Goal: Task Accomplishment & Management: Manage account settings

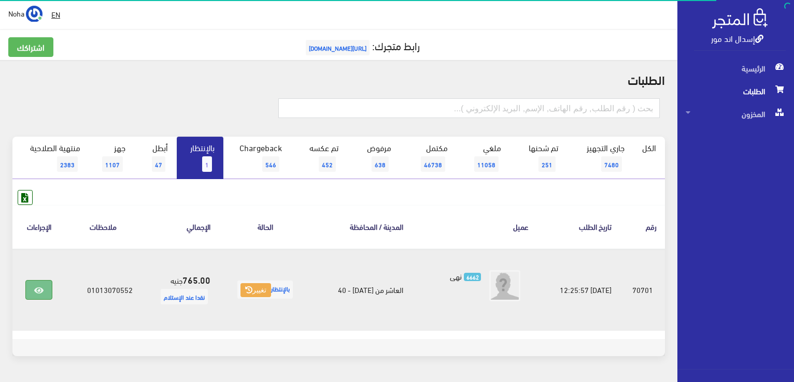
click at [37, 291] on icon at bounding box center [38, 291] width 9 height 8
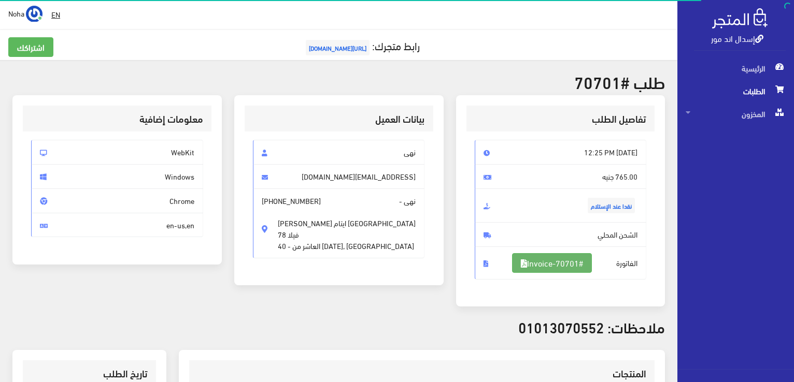
click at [539, 259] on link "#Invoice-70701" at bounding box center [552, 263] width 80 height 20
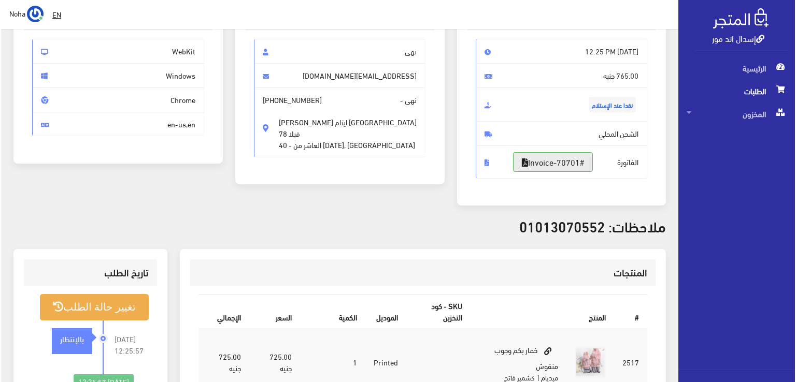
scroll to position [104, 0]
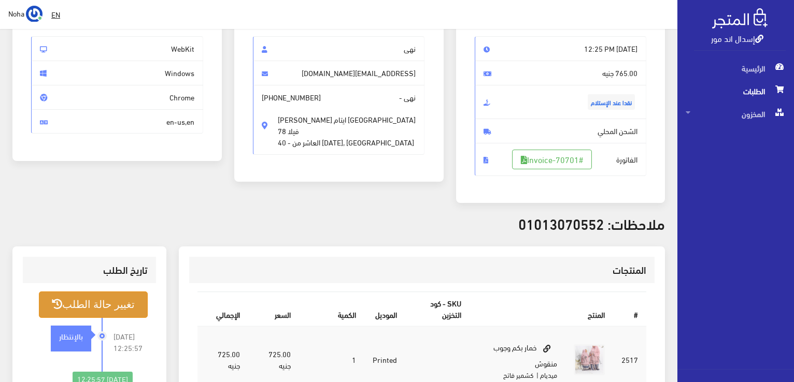
click at [135, 300] on button "تغيير حالة الطلب" at bounding box center [93, 305] width 109 height 26
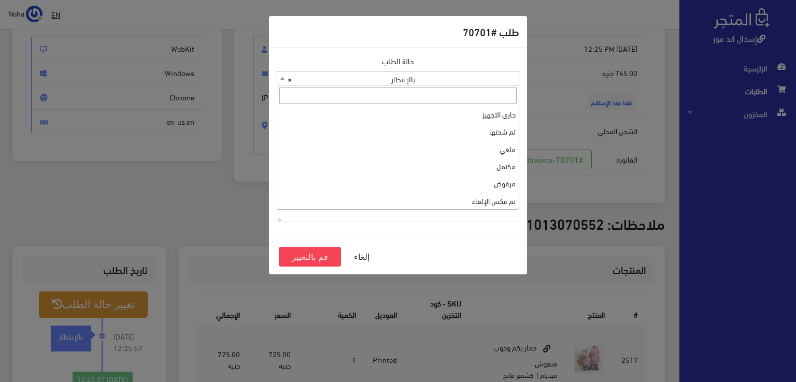
click at [316, 80] on span "× بالإنتظار" at bounding box center [397, 79] width 241 height 15
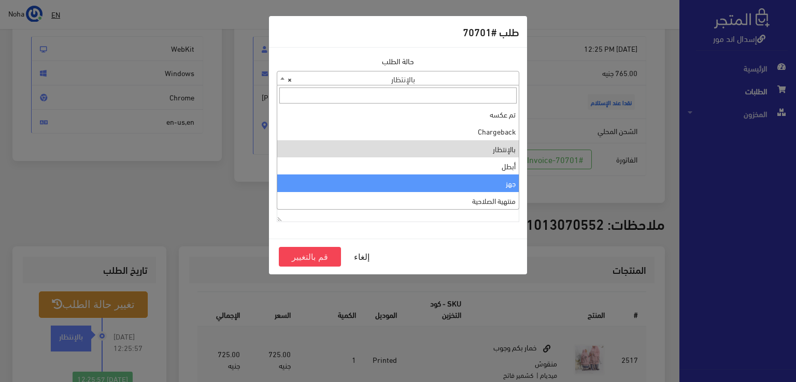
select select "13"
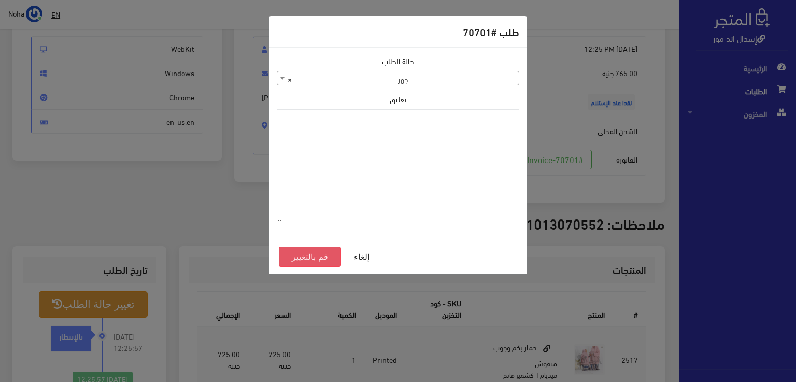
click at [325, 251] on button "قم بالتغيير" at bounding box center [310, 257] width 62 height 20
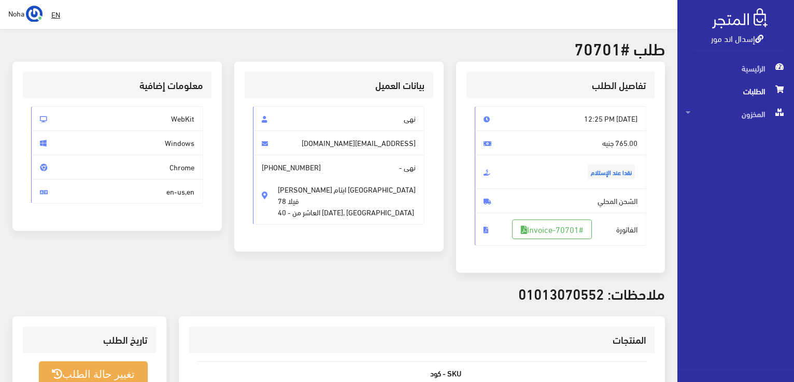
scroll to position [52, 0]
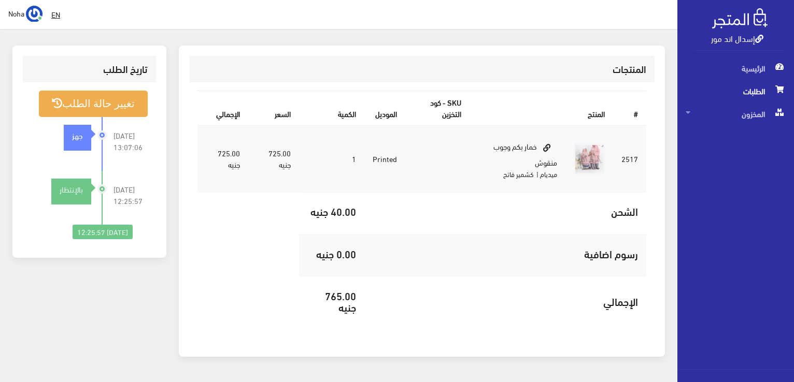
scroll to position [311, 0]
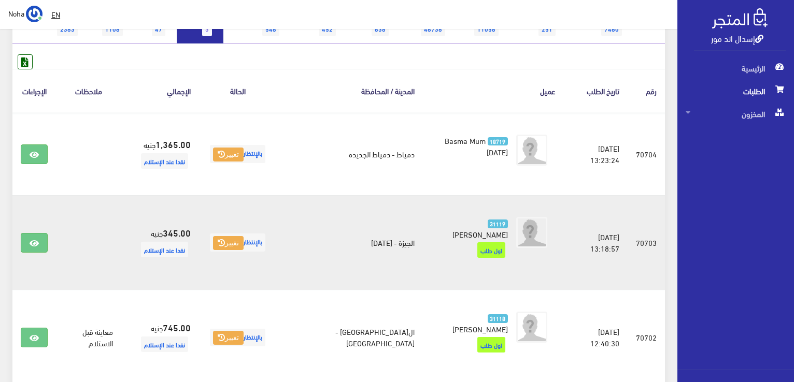
scroll to position [198, 0]
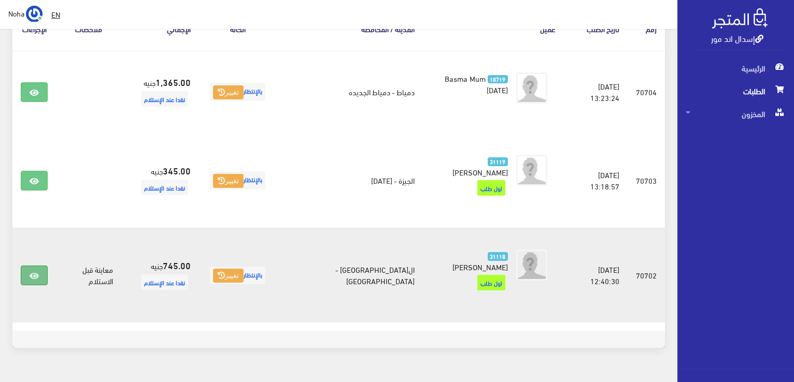
click at [43, 266] on link at bounding box center [34, 276] width 27 height 20
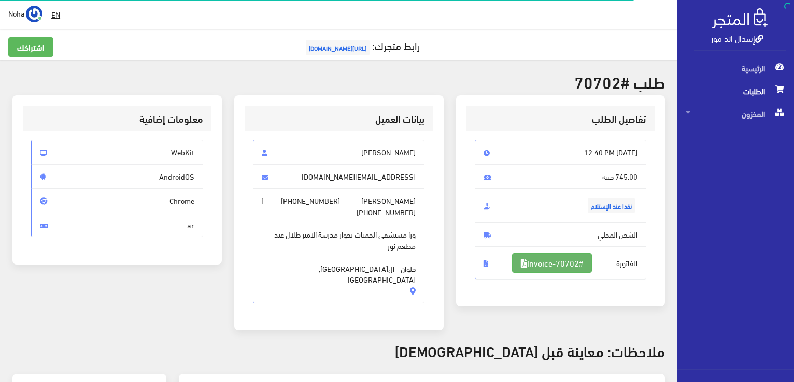
click at [532, 262] on link "#Invoice-70702" at bounding box center [552, 263] width 80 height 20
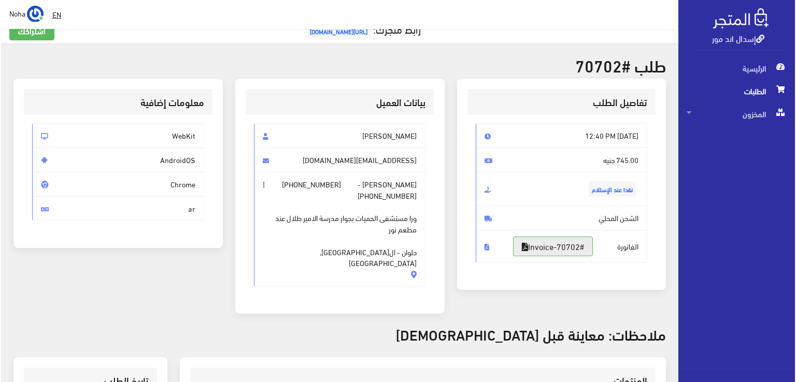
scroll to position [207, 0]
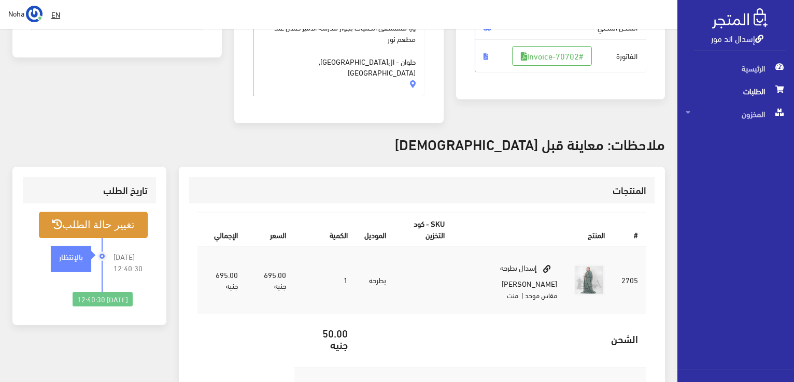
click at [114, 212] on button "تغيير حالة الطلب" at bounding box center [93, 225] width 109 height 26
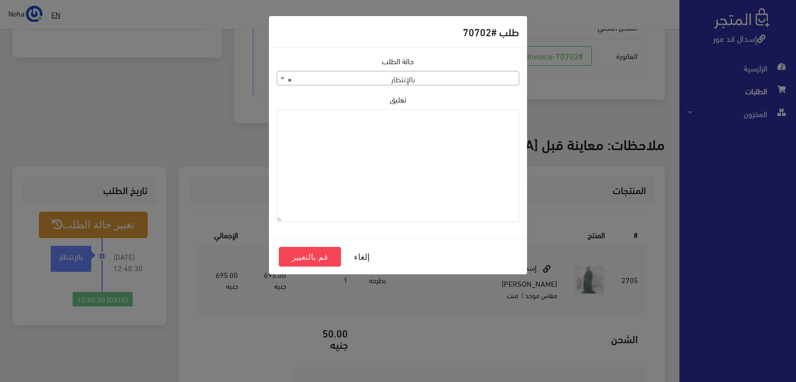
click at [300, 78] on span "× بالإنتظار" at bounding box center [397, 79] width 241 height 15
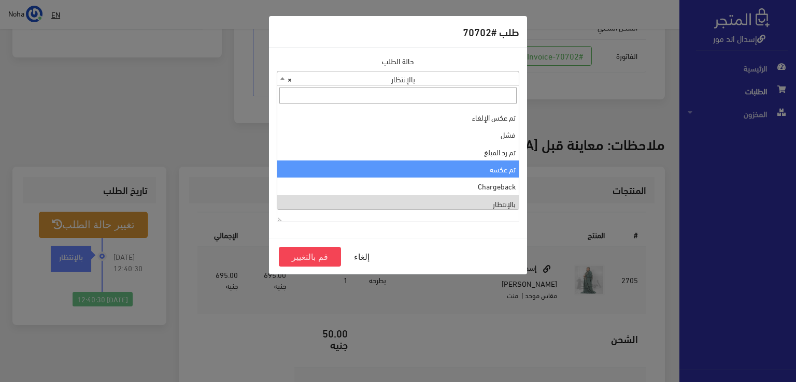
scroll to position [0, 0]
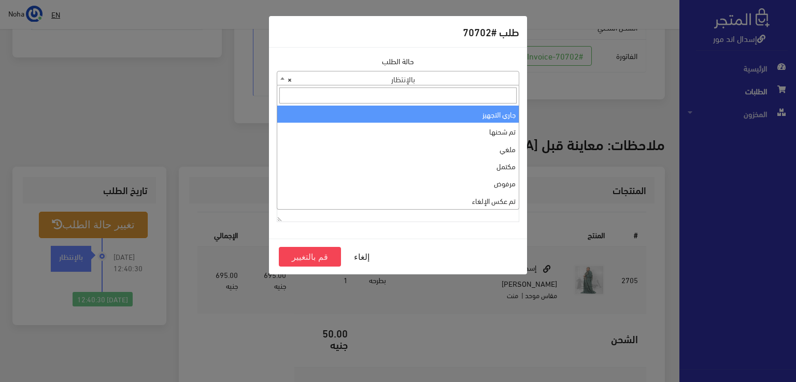
select select "1"
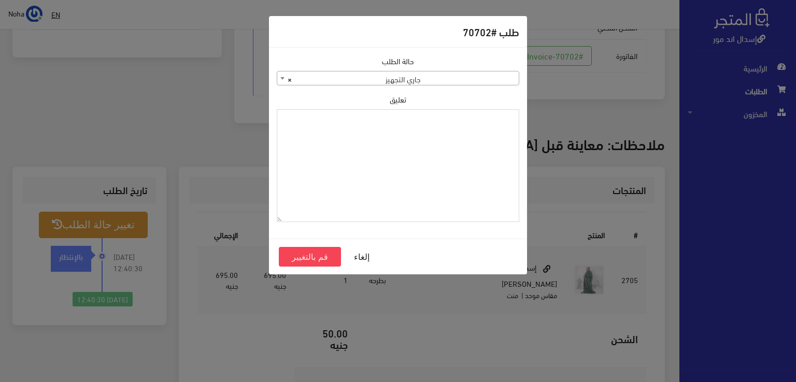
paste textarea "1123996"
type textarea "1123996"
click at [315, 254] on button "قم بالتغيير" at bounding box center [310, 257] width 62 height 20
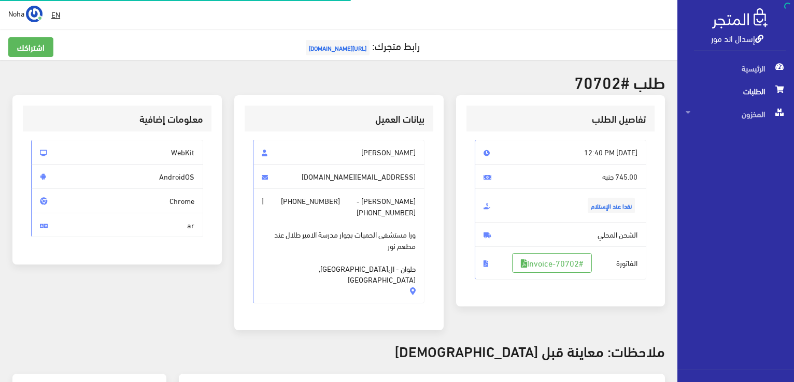
scroll to position [204, 0]
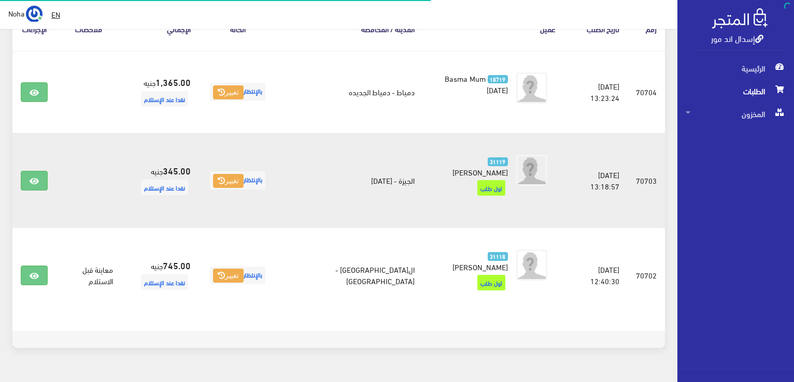
scroll to position [198, 0]
click at [32, 177] on icon at bounding box center [34, 181] width 9 height 8
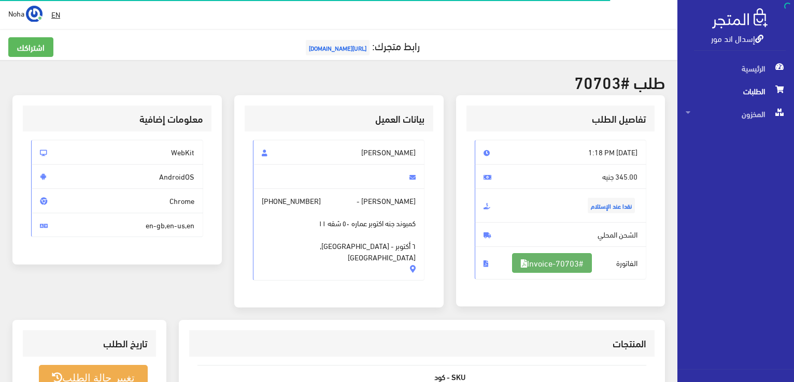
click at [522, 261] on link "#Invoice-70703" at bounding box center [552, 263] width 80 height 20
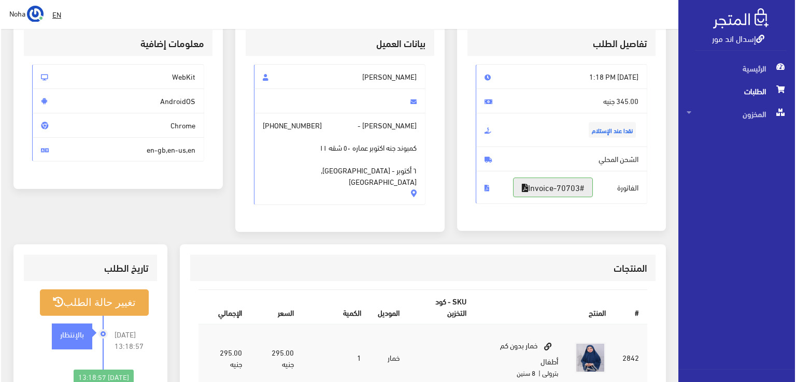
scroll to position [155, 0]
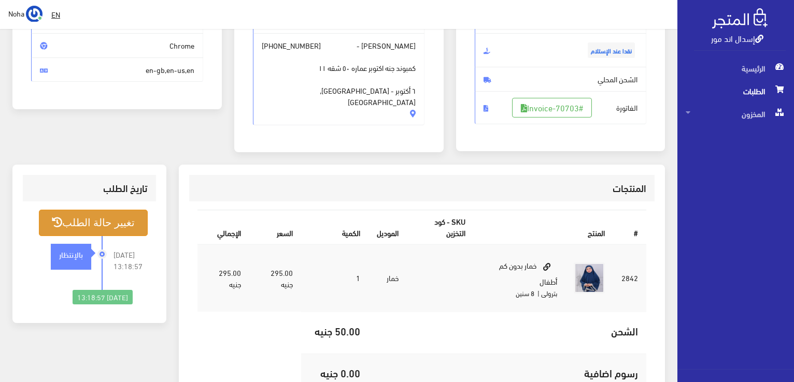
click at [130, 224] on button "تغيير حالة الطلب" at bounding box center [93, 223] width 109 height 26
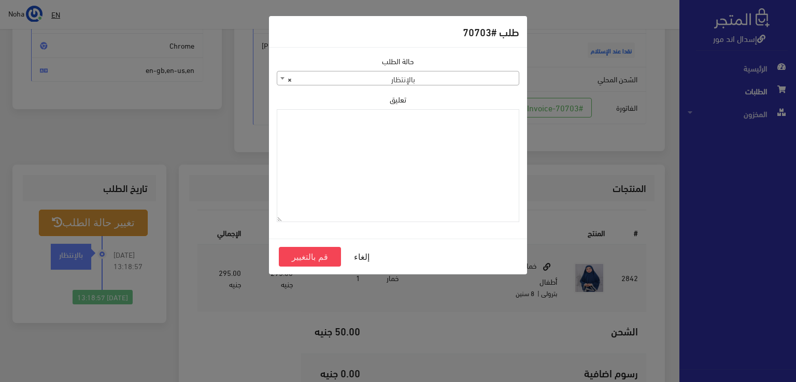
click at [313, 76] on span "× بالإنتظار" at bounding box center [397, 79] width 241 height 15
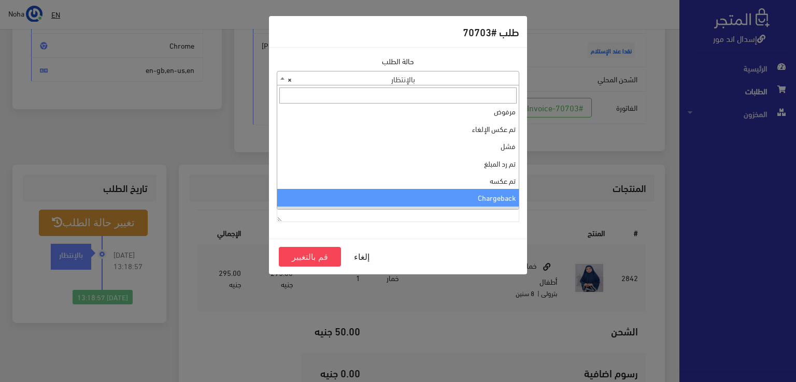
scroll to position [0, 0]
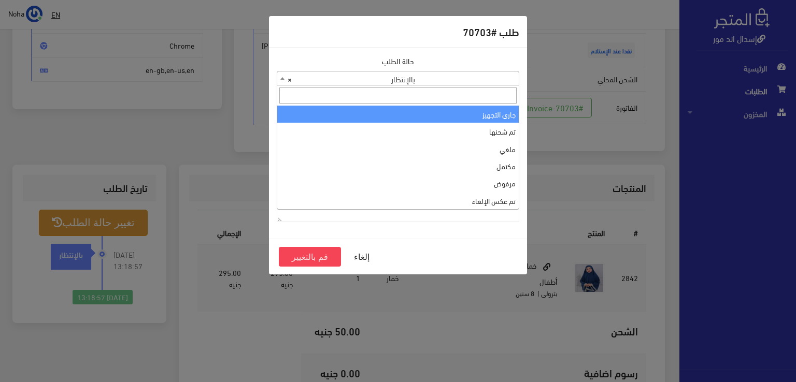
select select "1"
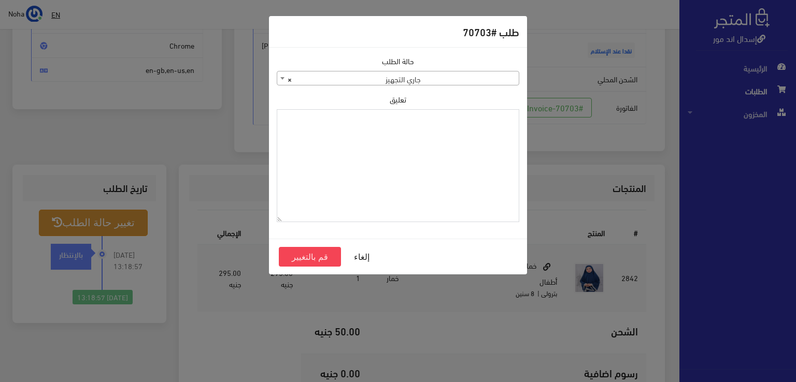
paste textarea "1123996"
type textarea "1123996"
click at [321, 256] on button "قم بالتغيير" at bounding box center [310, 257] width 62 height 20
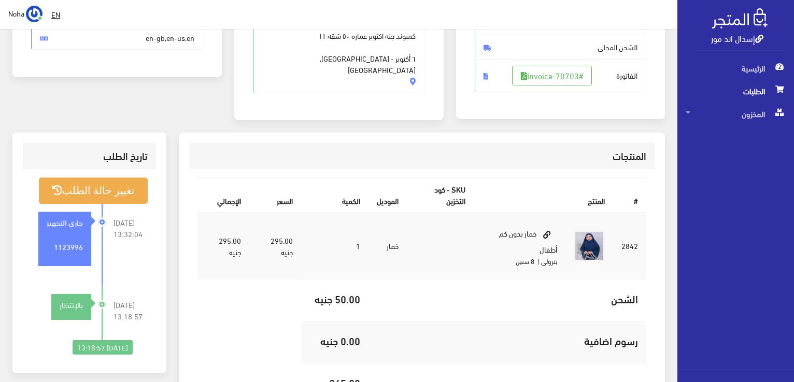
scroll to position [207, 0]
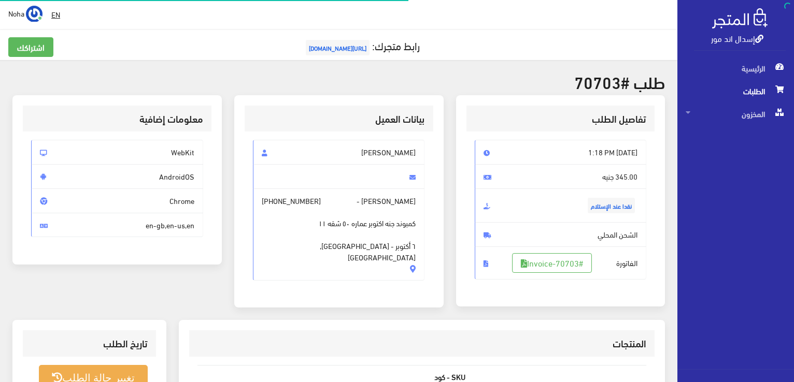
scroll to position [149, 0]
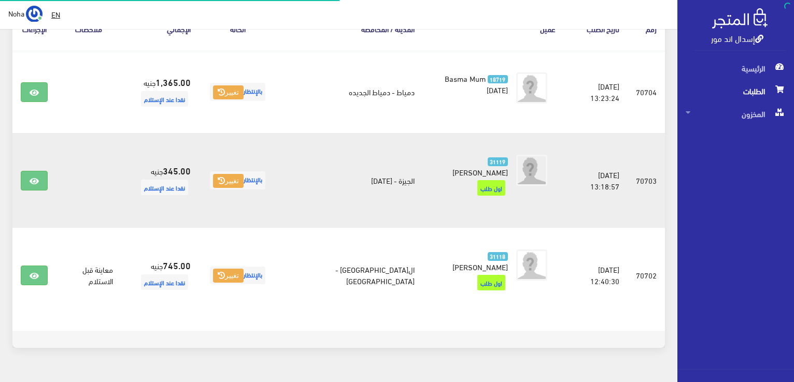
scroll to position [198, 0]
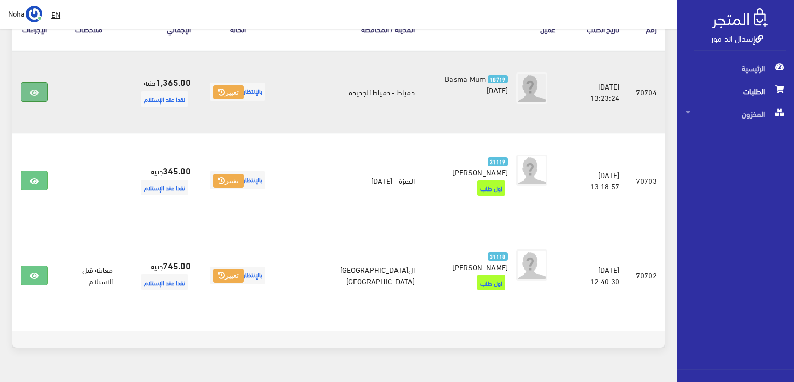
click at [39, 94] on link at bounding box center [34, 92] width 27 height 20
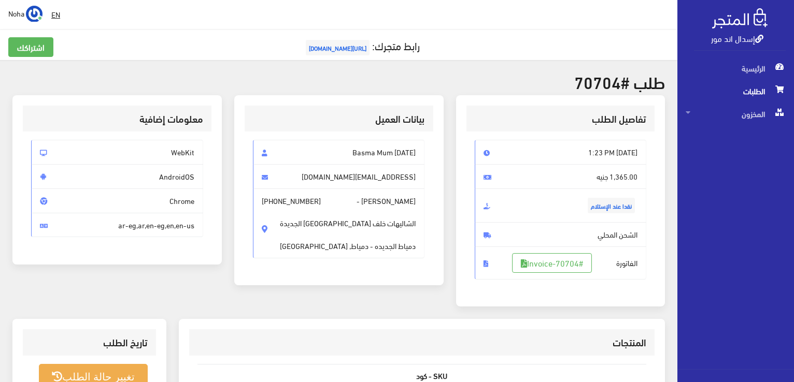
scroll to position [155, 0]
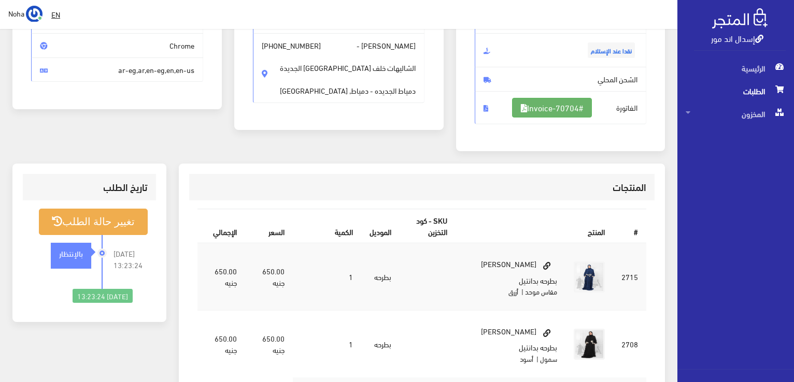
click at [537, 102] on link "#Invoice-70704" at bounding box center [552, 108] width 80 height 20
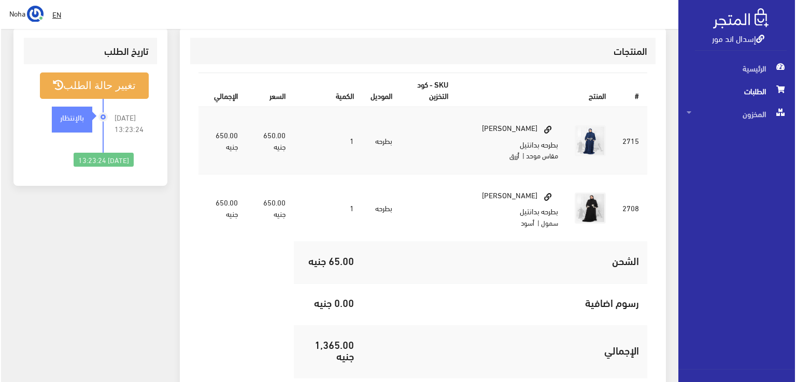
scroll to position [311, 0]
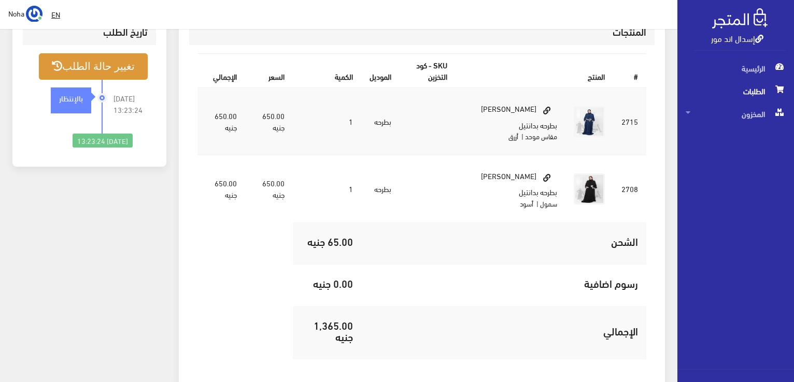
click at [98, 75] on button "تغيير حالة الطلب" at bounding box center [93, 66] width 109 height 26
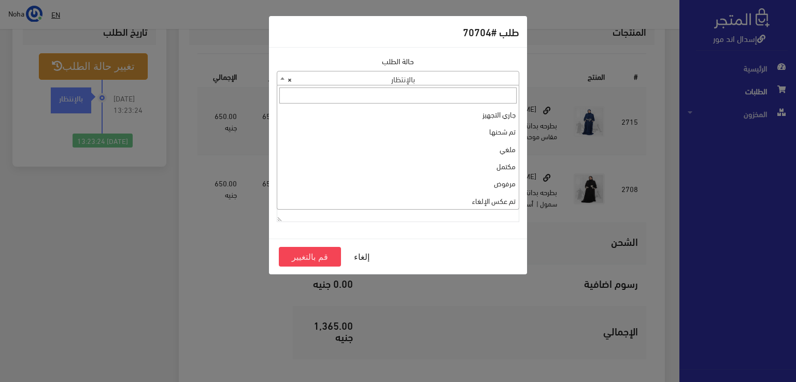
click at [322, 81] on span "× بالإنتظار" at bounding box center [397, 79] width 241 height 15
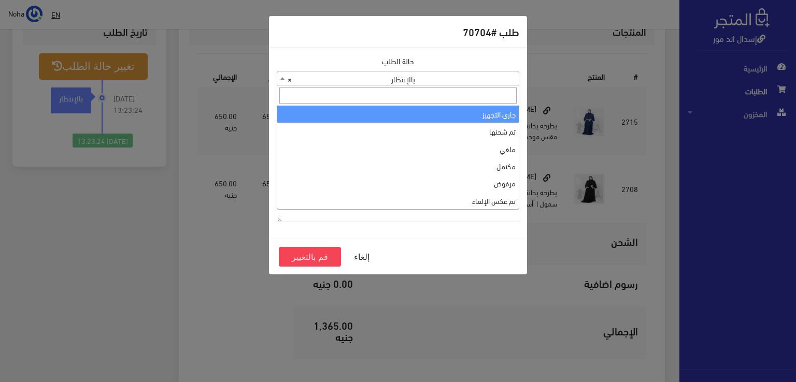
select select "1"
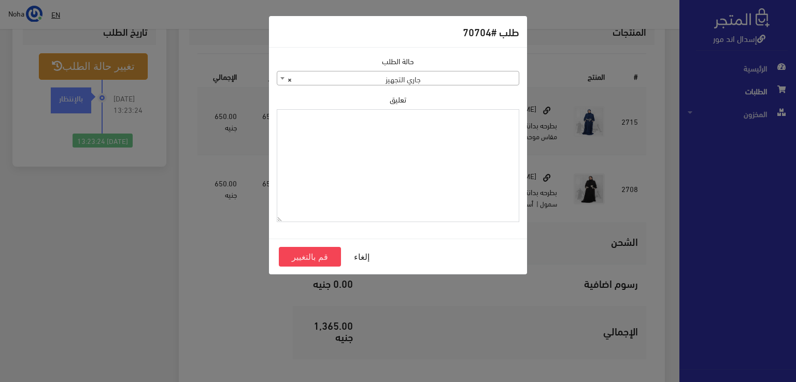
paste textarea "1123996"
type textarea "1123996"
click at [325, 254] on button "قم بالتغيير" at bounding box center [310, 257] width 62 height 20
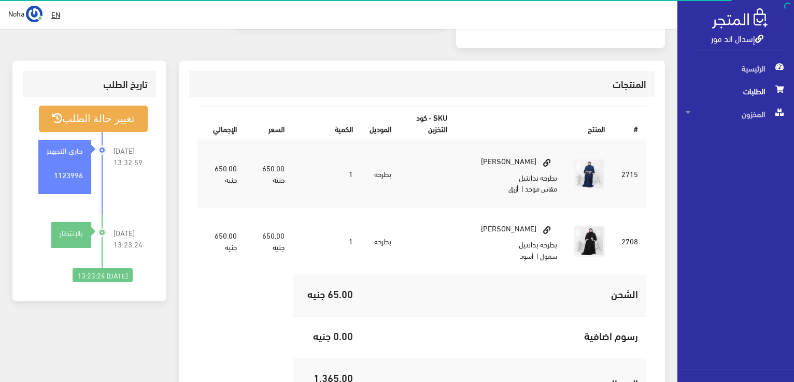
scroll to position [259, 0]
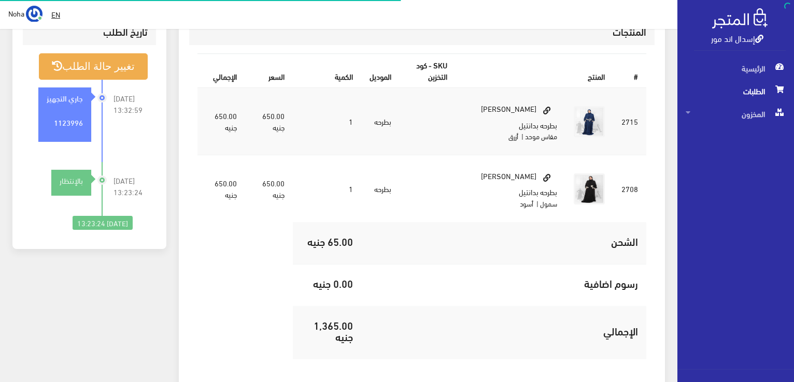
scroll to position [311, 0]
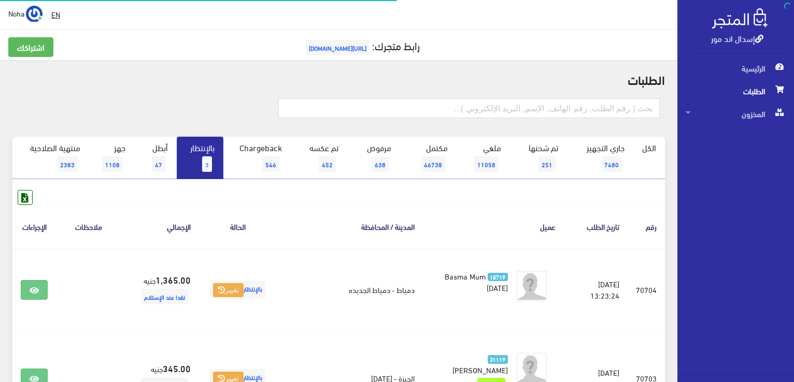
scroll to position [198, 0]
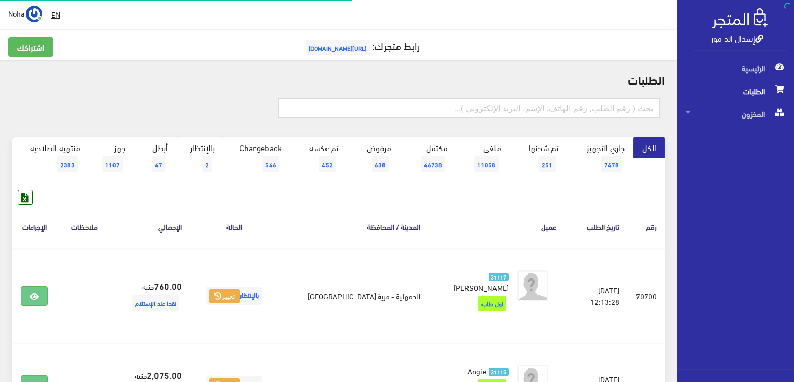
click at [206, 137] on link "بالإنتظار 2" at bounding box center [200, 158] width 47 height 42
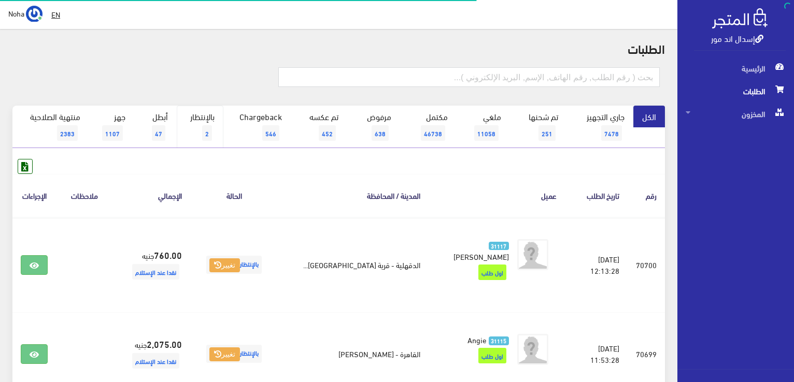
scroll to position [31, 0]
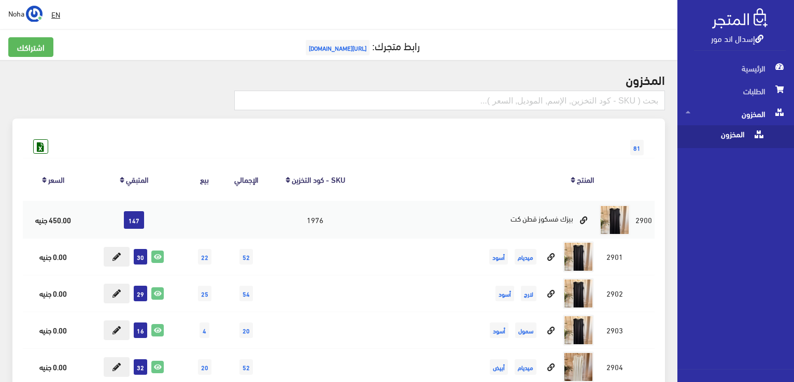
scroll to position [2591, 0]
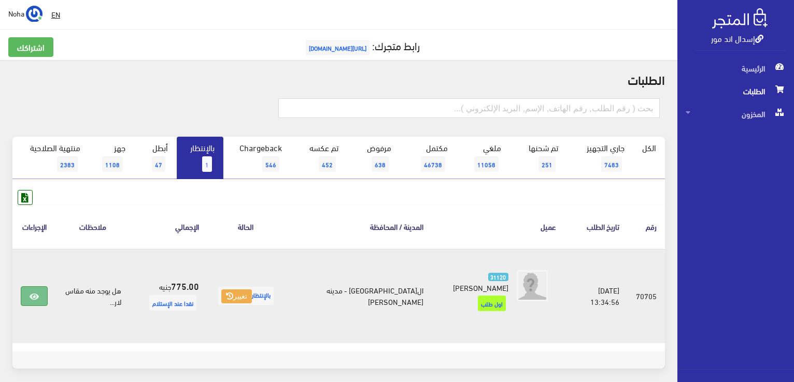
click at [29, 289] on link at bounding box center [34, 297] width 27 height 20
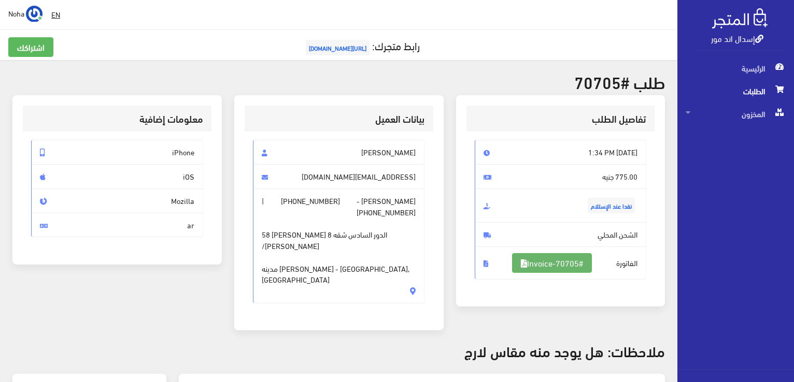
click at [521, 266] on icon at bounding box center [524, 264] width 6 height 8
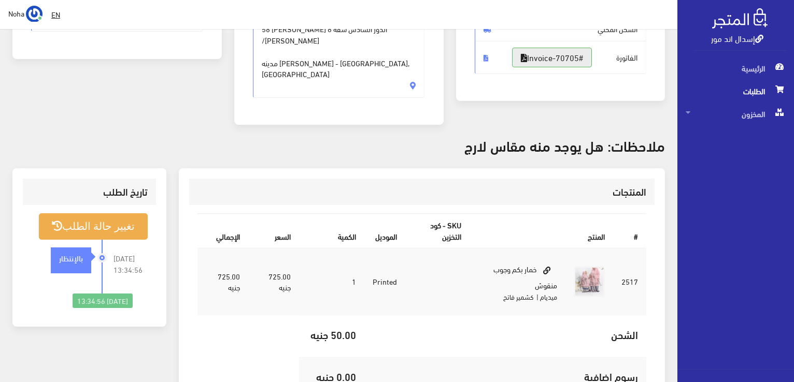
scroll to position [207, 0]
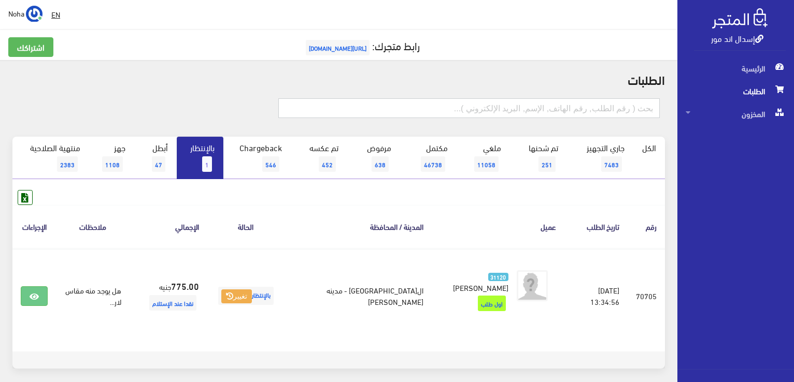
click at [520, 106] on input "text" at bounding box center [468, 108] width 381 height 20
type input "70707"
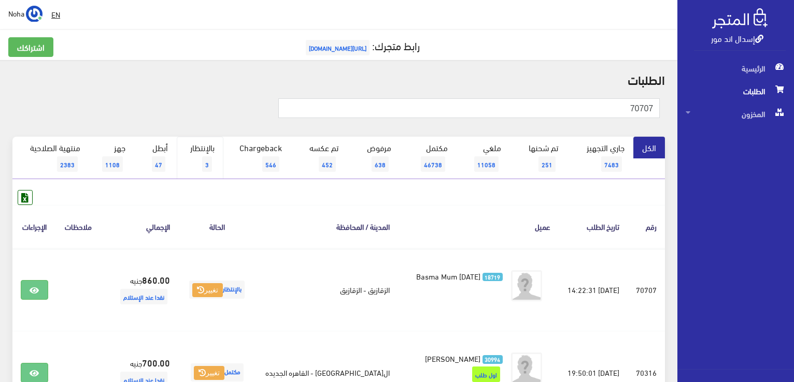
click at [210, 148] on link "بالإنتظار 3" at bounding box center [200, 158] width 47 height 42
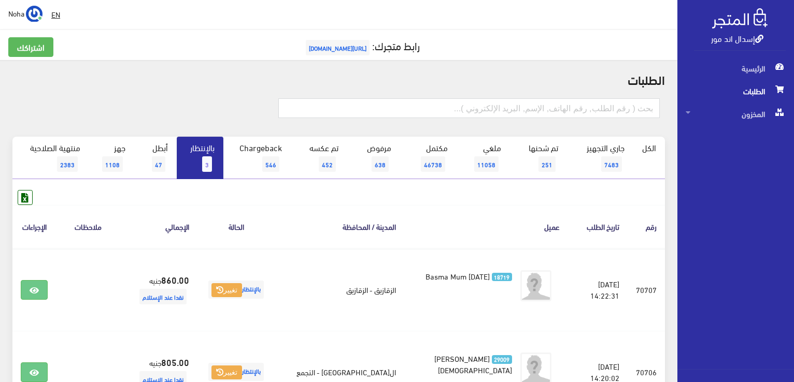
scroll to position [104, 0]
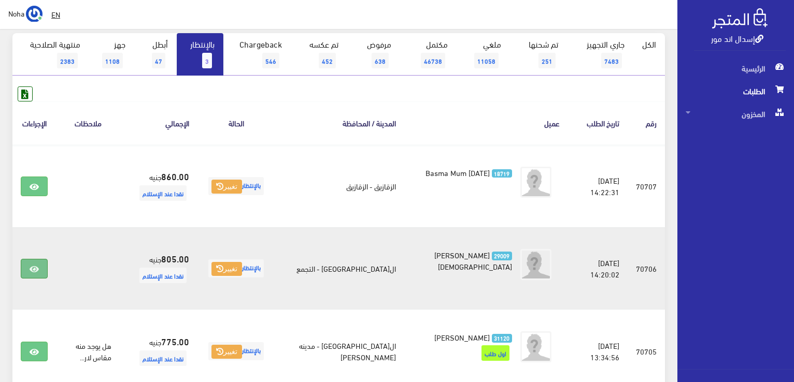
click at [37, 272] on icon at bounding box center [34, 269] width 9 height 8
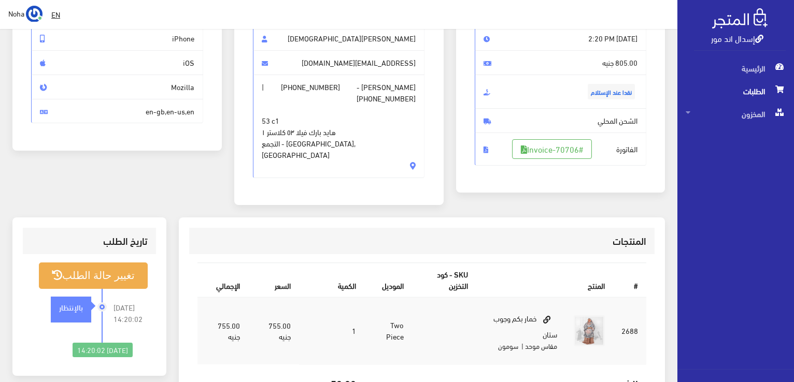
scroll to position [104, 0]
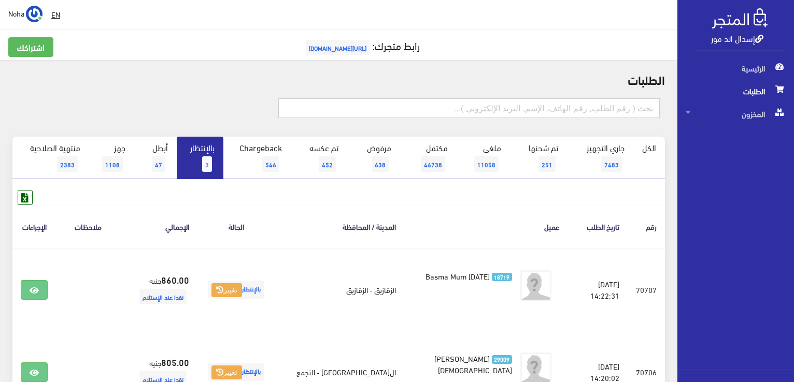
click at [393, 111] on input "text" at bounding box center [468, 108] width 381 height 20
type input "01022427890"
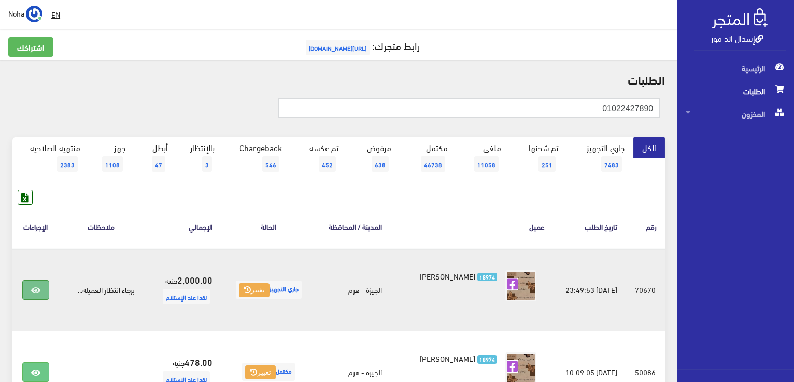
click at [46, 289] on link at bounding box center [35, 290] width 27 height 20
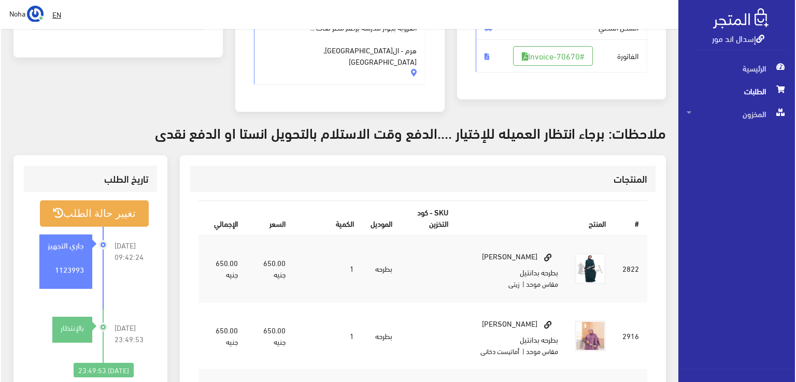
scroll to position [311, 0]
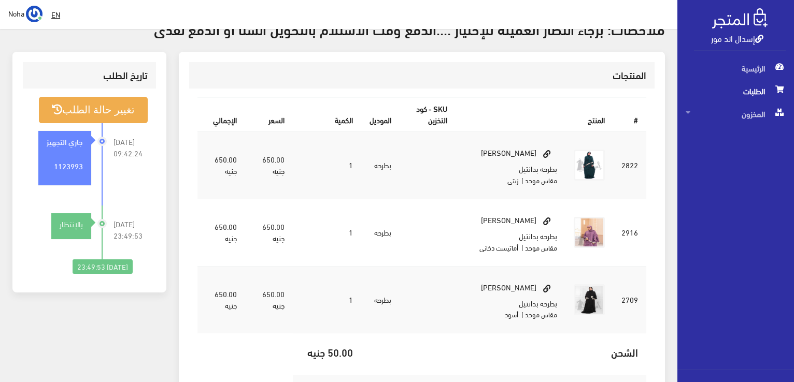
drag, startPoint x: 32, startPoint y: 332, endPoint x: 230, endPoint y: 128, distance: 284.4
click at [230, 132] on td "650.00 جنيه" at bounding box center [221, 165] width 48 height 67
click at [54, 105] on icon at bounding box center [57, 110] width 10 height 10
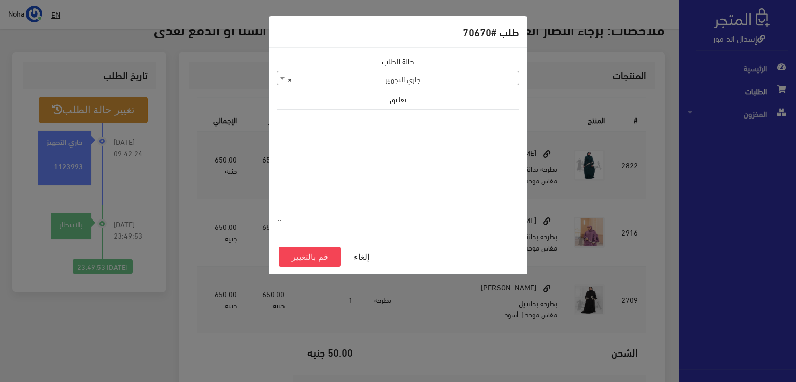
click at [412, 78] on span "× جاري التجهيز" at bounding box center [397, 79] width 241 height 15
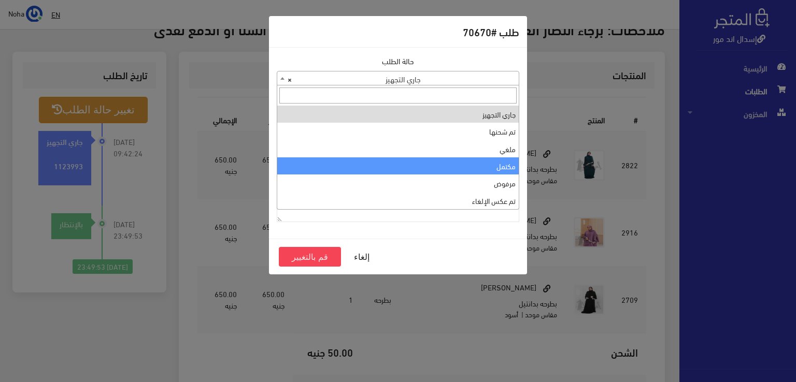
select select "4"
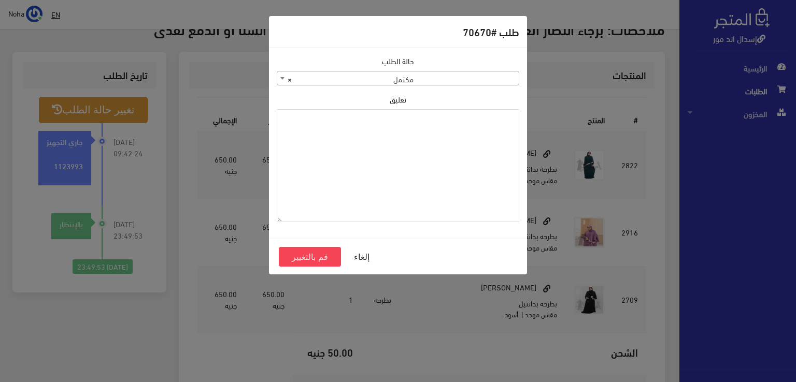
click at [409, 173] on textarea "تعليق" at bounding box center [398, 165] width 242 height 113
type textarea "هترجع واحد"
click at [319, 260] on button "قم بالتغيير" at bounding box center [310, 257] width 62 height 20
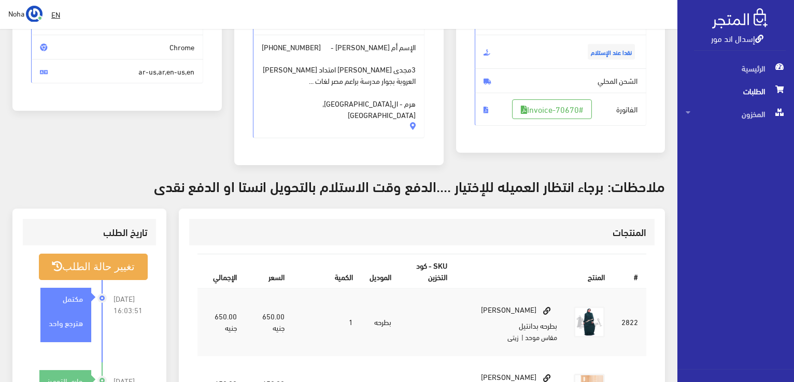
scroll to position [155, 0]
